Goal: Transaction & Acquisition: Purchase product/service

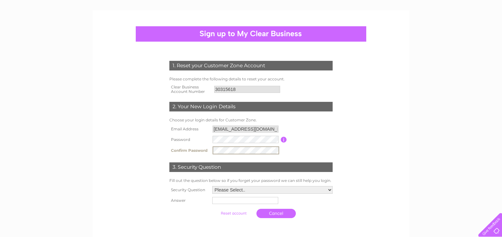
scroll to position [43, 0]
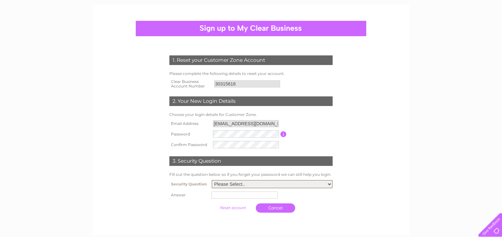
select select "5"
click at [220, 196] on input "text" at bounding box center [245, 195] width 66 height 7
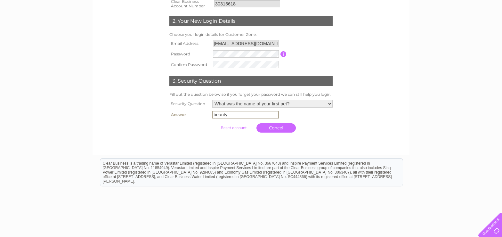
scroll to position [130, 0]
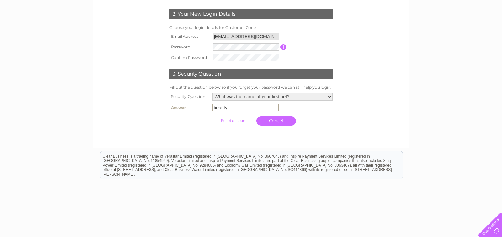
type input "beauty"
click at [278, 108] on td "beauty" at bounding box center [273, 107] width 124 height 10
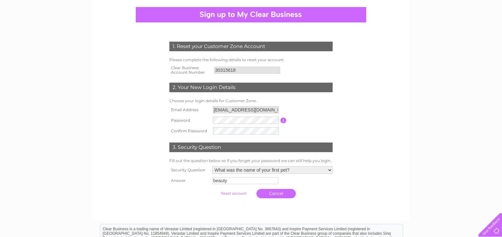
scroll to position [56, 0]
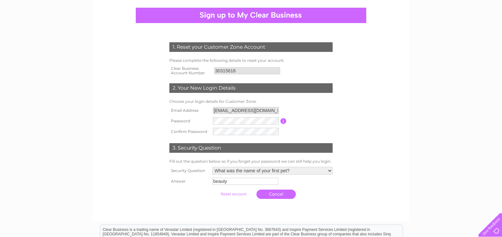
click at [226, 194] on input "submit" at bounding box center [233, 194] width 39 height 9
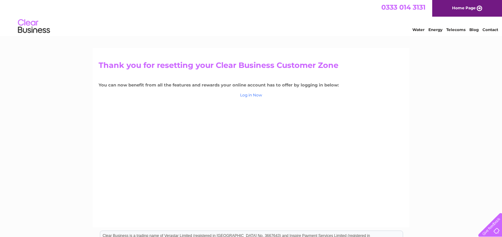
click at [249, 94] on link "Log in Now" at bounding box center [251, 95] width 22 height 5
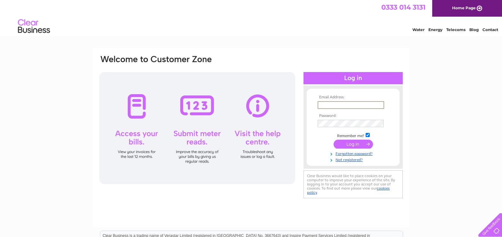
type input "[EMAIL_ADDRESS][DOMAIN_NAME]"
click at [353, 143] on input "submit" at bounding box center [353, 144] width 39 height 9
click at [355, 144] on input "submit" at bounding box center [353, 143] width 39 height 9
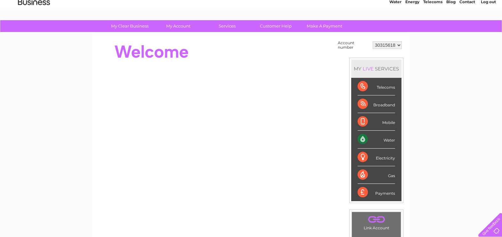
scroll to position [27, 0]
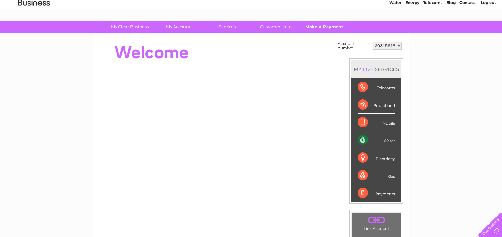
click at [323, 26] on link "Make A Payment" at bounding box center [324, 27] width 53 height 12
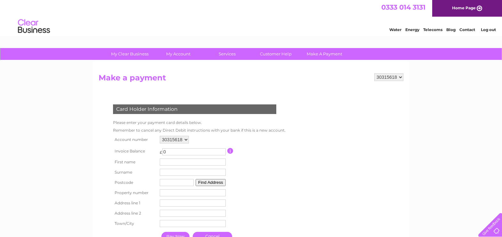
scroll to position [49, 0]
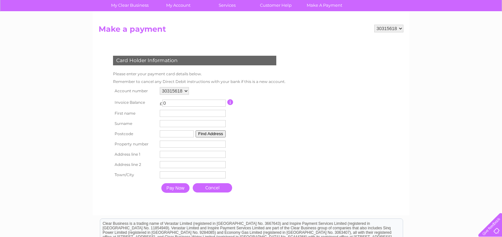
click at [173, 102] on input "0" at bounding box center [193, 103] width 63 height 7
type input "103.03"
type input "thomas"
type input "johnston"
click at [151, 122] on th "Surname" at bounding box center [134, 124] width 47 height 11
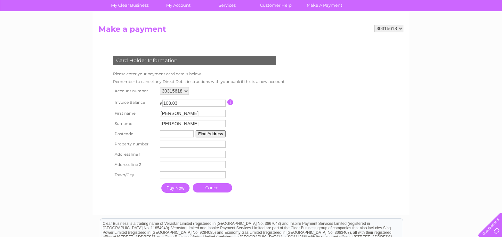
click at [210, 124] on input "[PERSON_NAME]" at bounding box center [193, 123] width 66 height 7
click at [210, 124] on input "[PERSON_NAME]" at bounding box center [193, 124] width 67 height 8
click at [243, 122] on table "Account number 30315618 Invoice Balance £ 103.03 First name thomas Surname" at bounding box center [198, 141] width 175 height 111
click at [203, 123] on input "[PERSON_NAME]" at bounding box center [193, 123] width 66 height 7
type input "rh161tx"
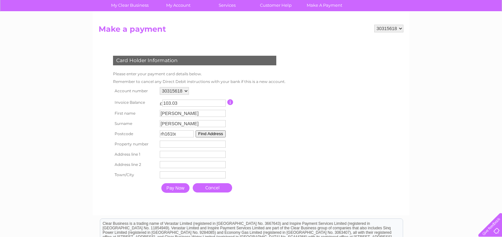
click at [171, 144] on input "number" at bounding box center [193, 144] width 66 height 7
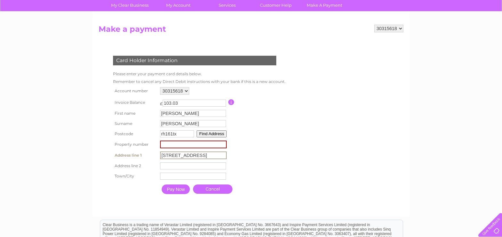
type input "30 bridge road"
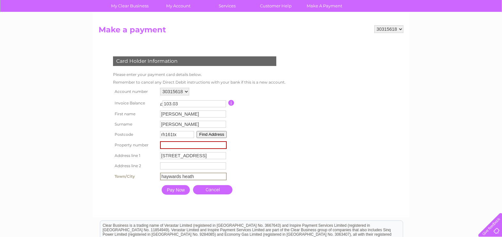
scroll to position [53, 0]
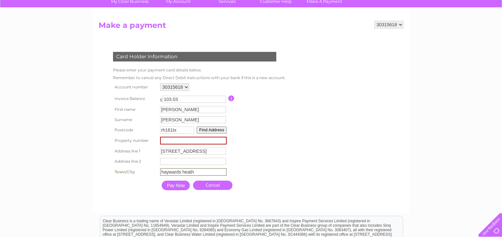
type input "haywards heath"
click at [224, 130] on button "Find Address" at bounding box center [212, 130] width 30 height 7
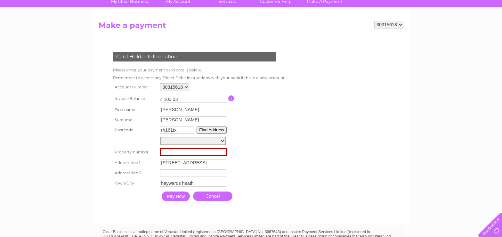
select select ",[GEOGRAPHIC_DATA]"
type input "[GEOGRAPHIC_DATA]"
type input "Haywards Heath"
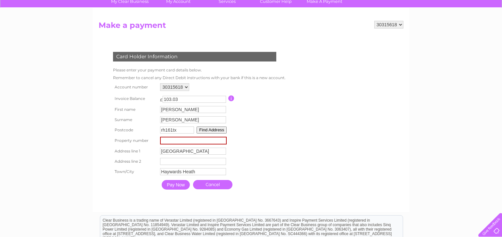
click at [178, 184] on input "Pay Now" at bounding box center [176, 185] width 28 height 10
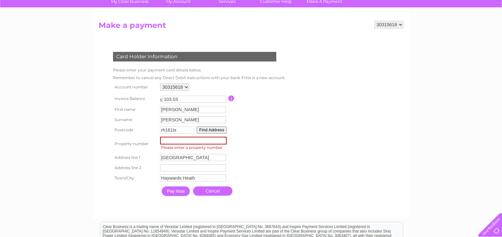
click at [181, 141] on input "number" at bounding box center [193, 141] width 67 height 8
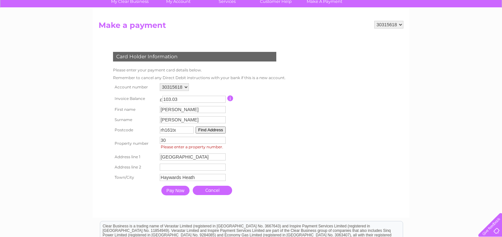
type input "30"
click at [178, 192] on input "Pay Now" at bounding box center [175, 191] width 28 height 10
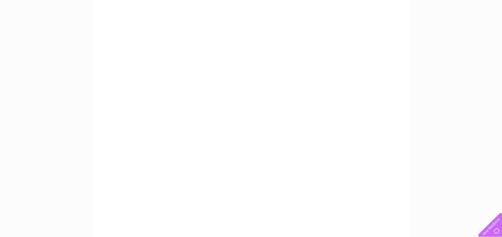
scroll to position [117, 0]
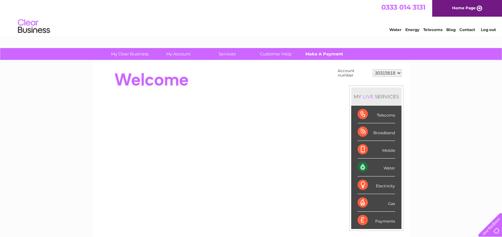
click at [316, 55] on link "Make A Payment" at bounding box center [324, 54] width 53 height 12
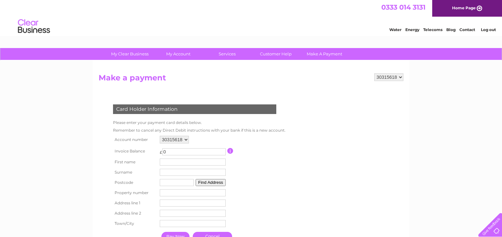
click at [174, 150] on input "0" at bounding box center [193, 151] width 63 height 7
type input "103.03"
type input "[PERSON_NAME]"
type input "rh161tx"
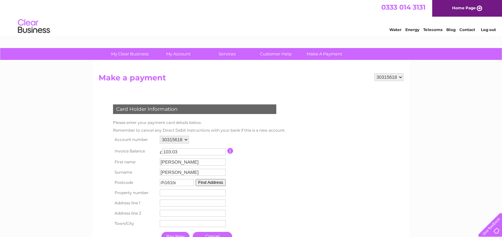
click at [206, 181] on button "Find Address" at bounding box center [211, 182] width 30 height 7
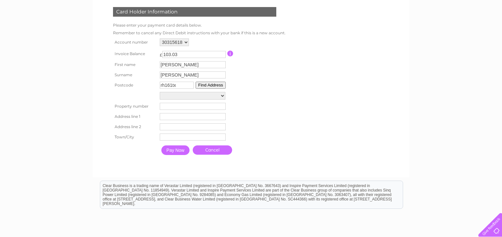
scroll to position [98, 0]
select select ",[GEOGRAPHIC_DATA]"
type input "[GEOGRAPHIC_DATA]"
type input "Haywards Heath"
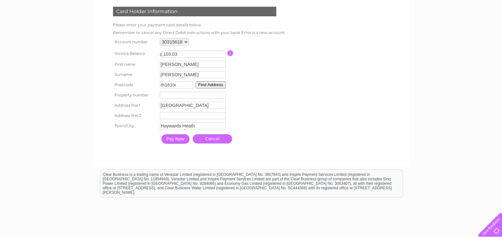
click at [168, 95] on input "number" at bounding box center [193, 95] width 66 height 7
type input "30"
click at [178, 141] on input "Pay Now" at bounding box center [175, 139] width 28 height 10
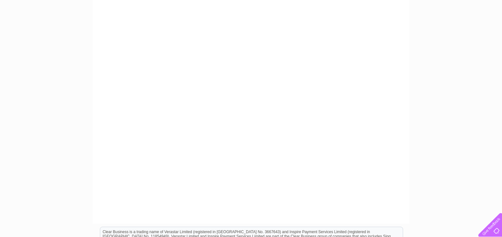
scroll to position [163, 0]
